Goal: Information Seeking & Learning: Learn about a topic

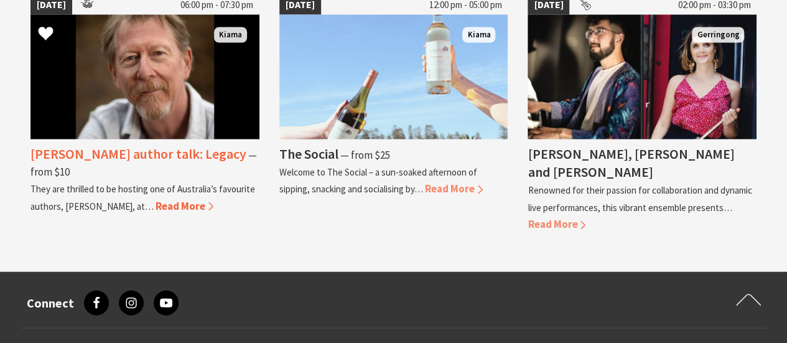
scroll to position [933, 0]
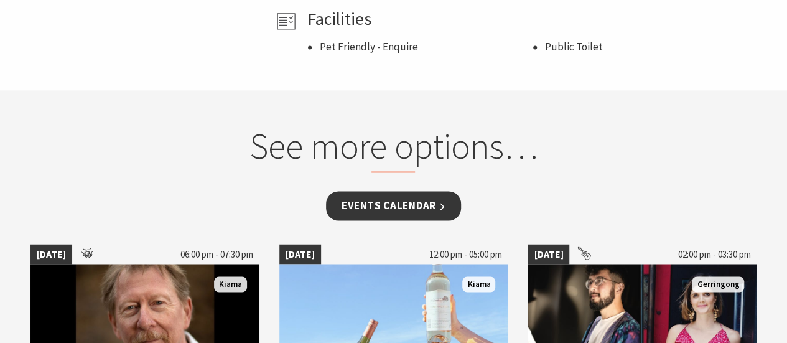
click at [371, 201] on link "Events Calendar" at bounding box center [393, 205] width 135 height 29
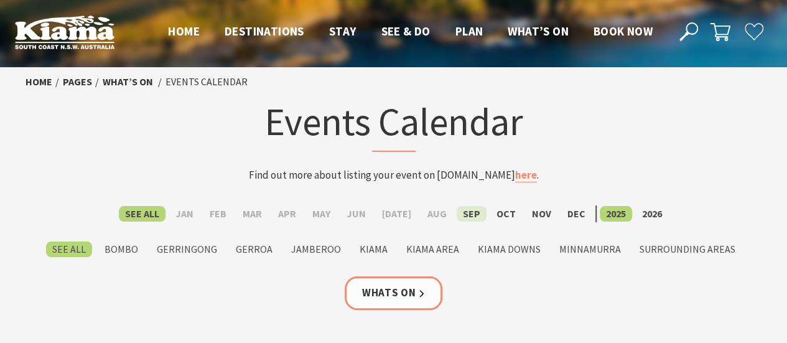
click at [464, 214] on label "Sep" at bounding box center [472, 214] width 30 height 16
click at [0, 0] on input "Sep" at bounding box center [0, 0] width 0 height 0
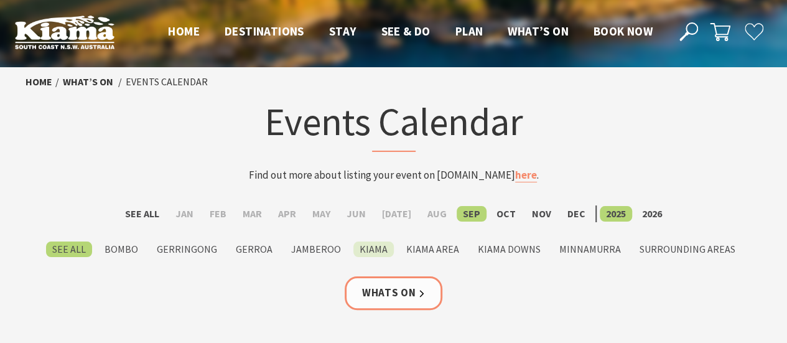
click at [368, 249] on label "Kiama" at bounding box center [373, 249] width 40 height 16
click at [0, 0] on input "Kiama" at bounding box center [0, 0] width 0 height 0
click at [388, 287] on link "Whats On" at bounding box center [394, 292] width 98 height 33
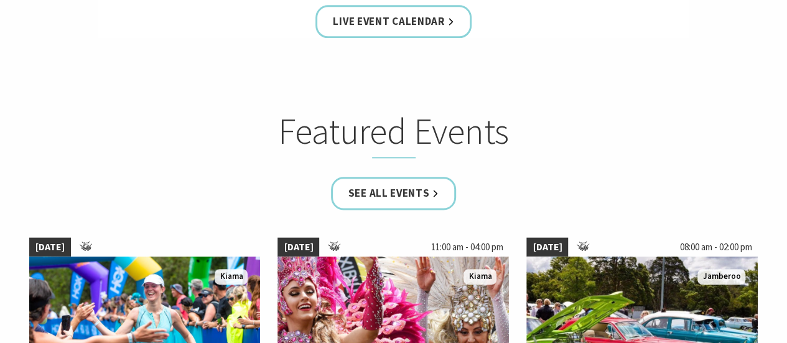
scroll to position [684, 0]
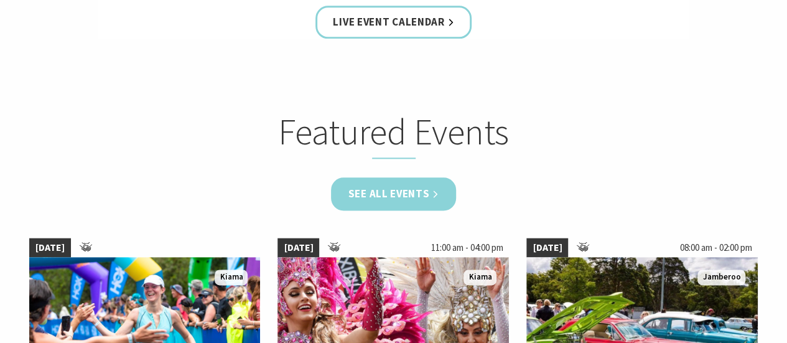
click at [408, 198] on link "See all Events" at bounding box center [394, 193] width 126 height 33
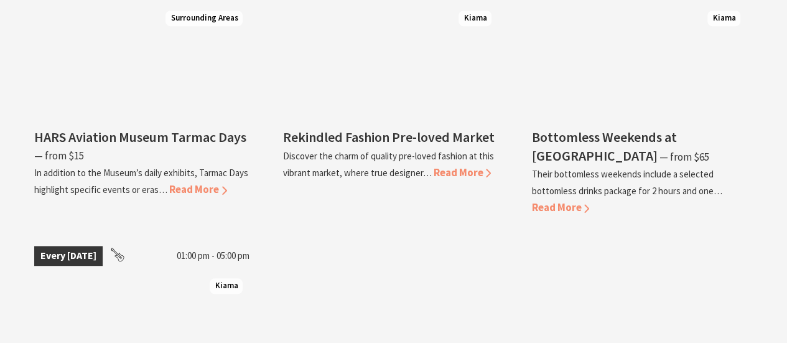
scroll to position [2676, 0]
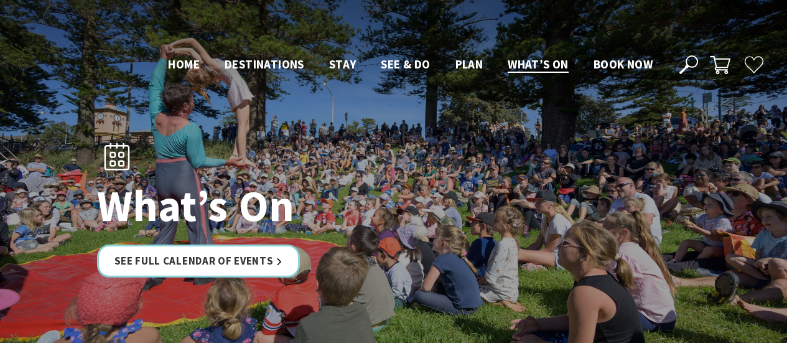
scroll to position [684, 0]
